Goal: Transaction & Acquisition: Purchase product/service

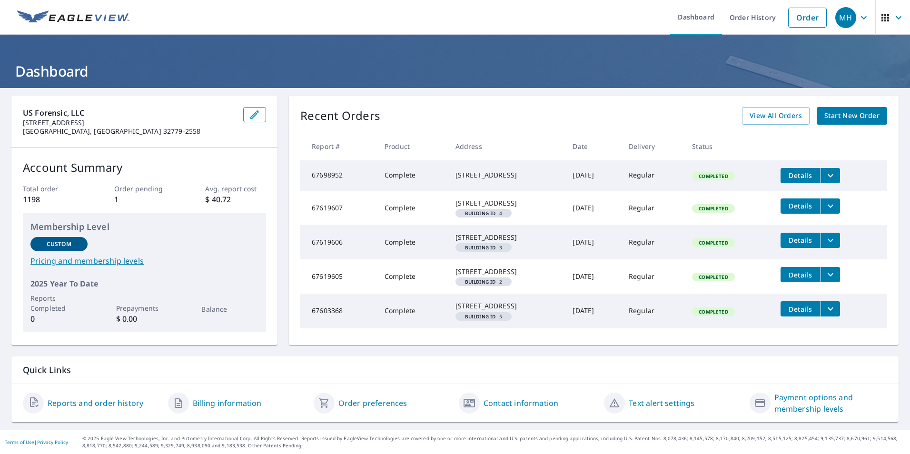
click at [726, 113] on span "Start New Order" at bounding box center [852, 116] width 55 height 12
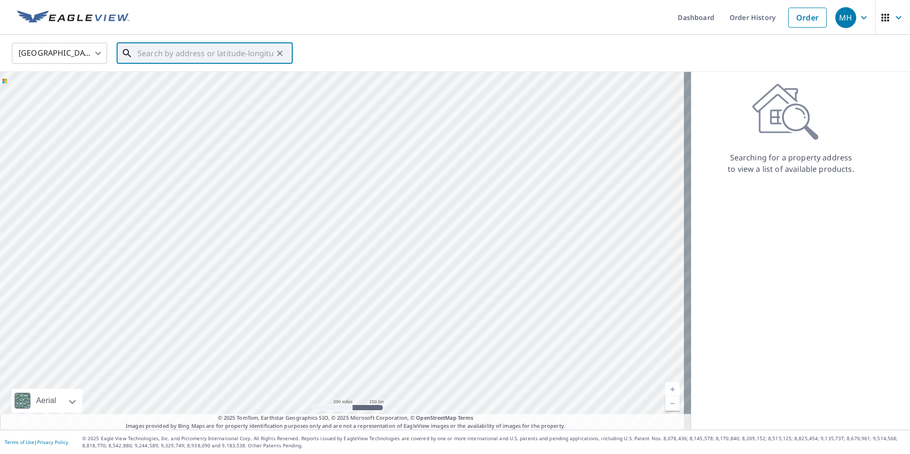
paste input "[STREET_ADDRESS]"
click at [159, 81] on span "[STREET_ADDRESS]" at bounding box center [210, 80] width 149 height 11
type input "[STREET_ADDRESS][PERSON_NAME]"
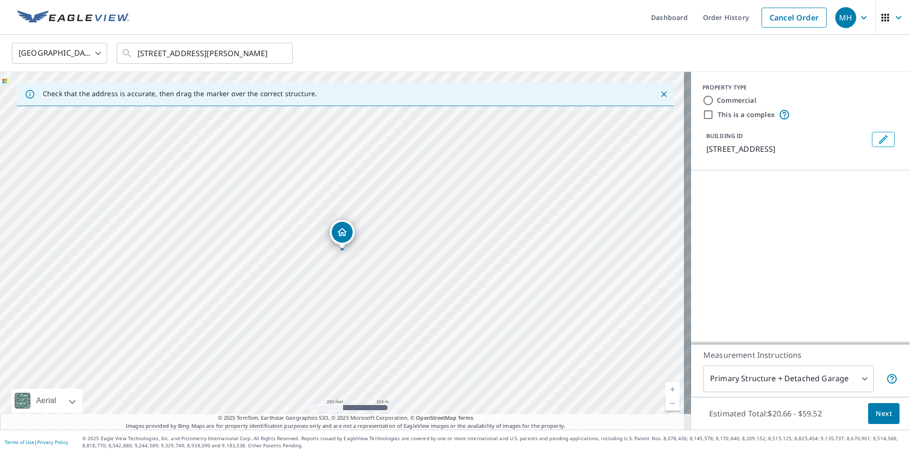
click at [666, 388] on link "Current Level 17, Zoom In" at bounding box center [673, 389] width 14 height 14
click at [666, 388] on link "Current Level 18, Zoom In" at bounding box center [673, 389] width 14 height 14
click at [666, 388] on link "Current Level 19, Zoom In" at bounding box center [673, 389] width 14 height 14
drag, startPoint x: 341, startPoint y: 229, endPoint x: 377, endPoint y: 212, distance: 39.6
click at [726, 381] on body "MH MH Dashboard Order History Cancel Order MH [GEOGRAPHIC_DATA] [GEOGRAPHIC_DAT…" at bounding box center [455, 227] width 910 height 454
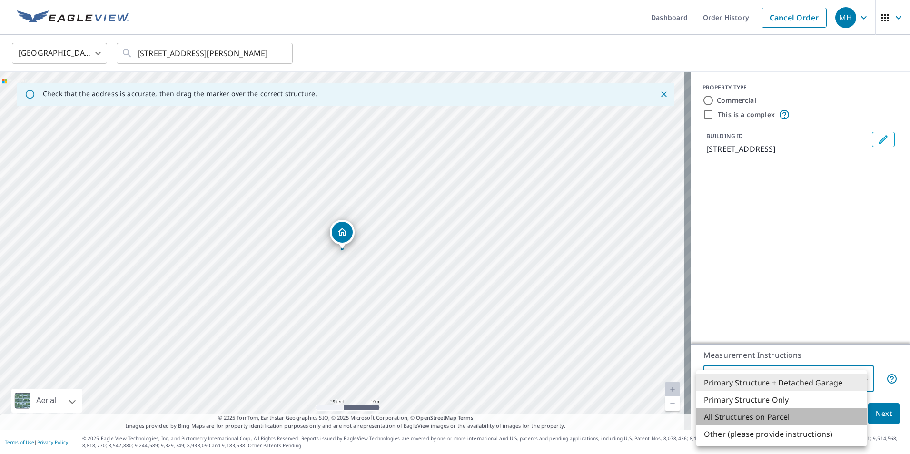
click at [726, 413] on li "All Structures on Parcel" at bounding box center [781, 416] width 170 height 17
type input "3"
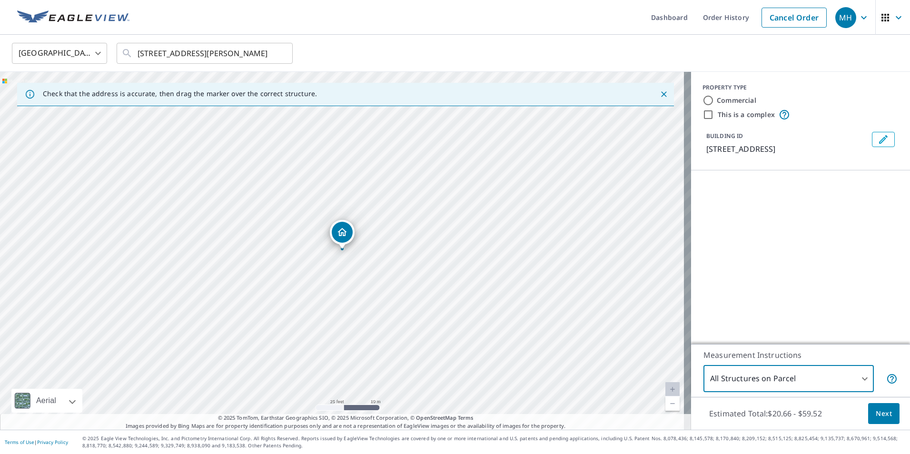
click at [726, 409] on span "Next" at bounding box center [884, 414] width 16 height 12
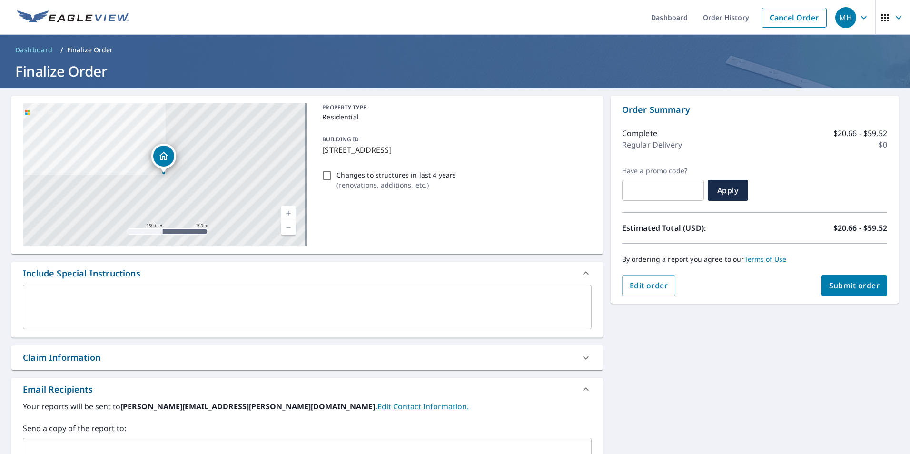
click at [78, 344] on div "[STREET_ADDRESS] Aerial Road A standard road map Aerial A detailed look from ab…" at bounding box center [307, 337] width 592 height 483
click at [43, 350] on div "Claim Information" at bounding box center [307, 358] width 592 height 24
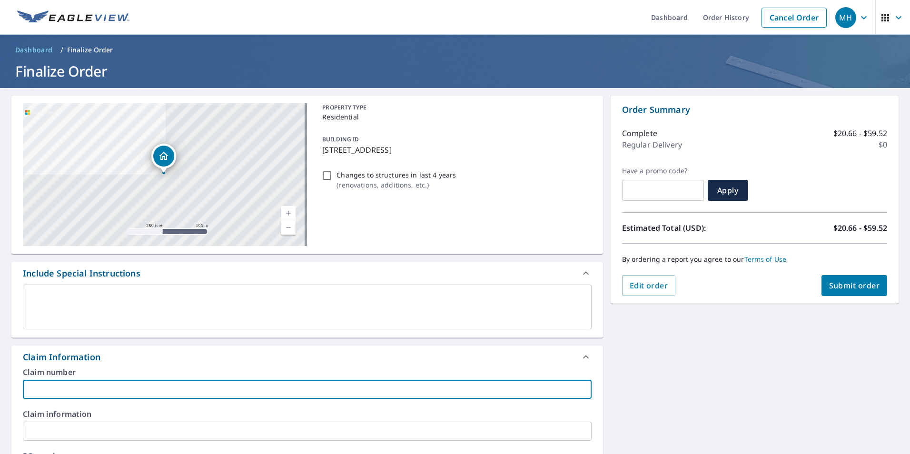
click at [33, 388] on input "text" at bounding box center [307, 389] width 569 height 19
type input "25.16.229 [PERSON_NAME]"
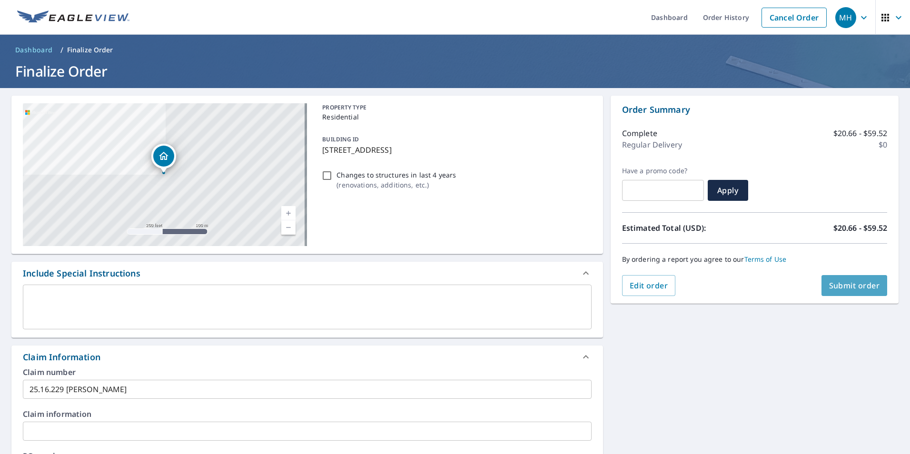
click at [726, 287] on span "Submit order" at bounding box center [854, 285] width 51 height 10
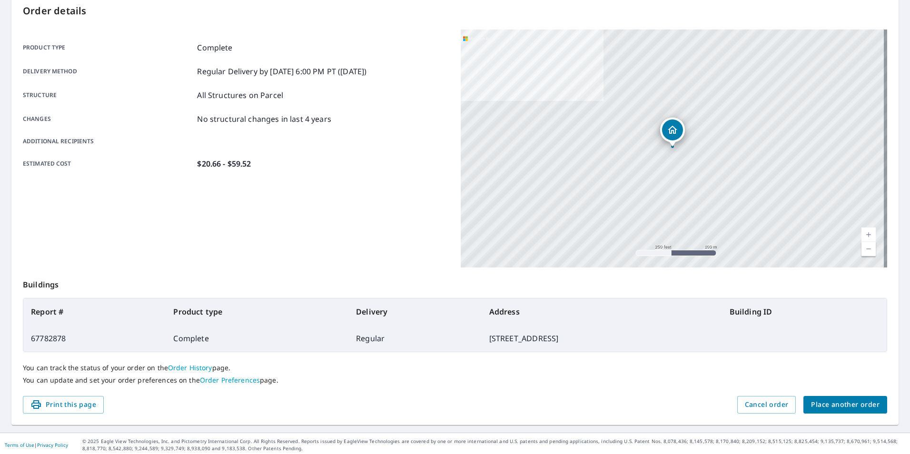
scroll to position [106, 0]
